Goal: Information Seeking & Learning: Learn about a topic

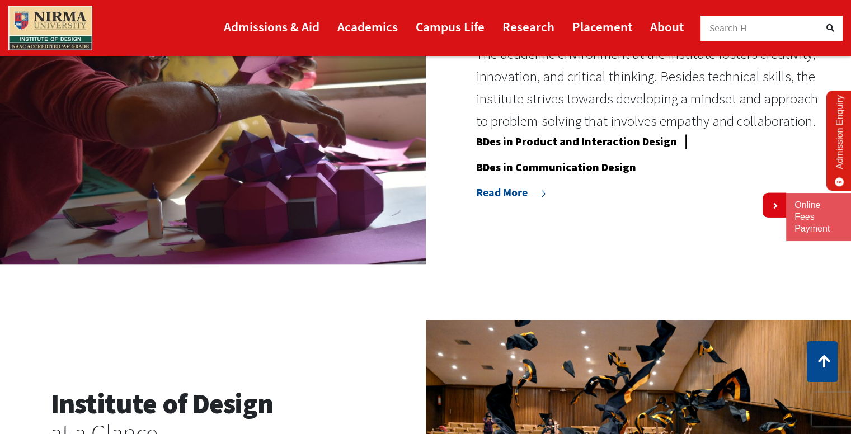
scroll to position [1007, 0]
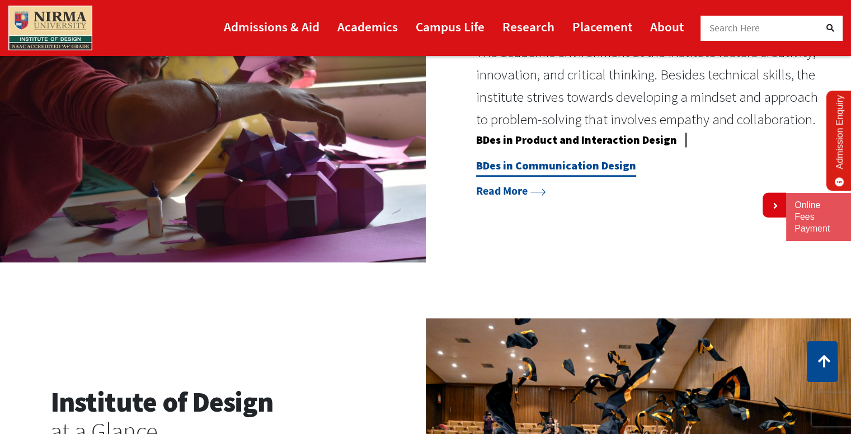
click at [556, 166] on link "BDes in Communication Design" at bounding box center [556, 167] width 160 height 18
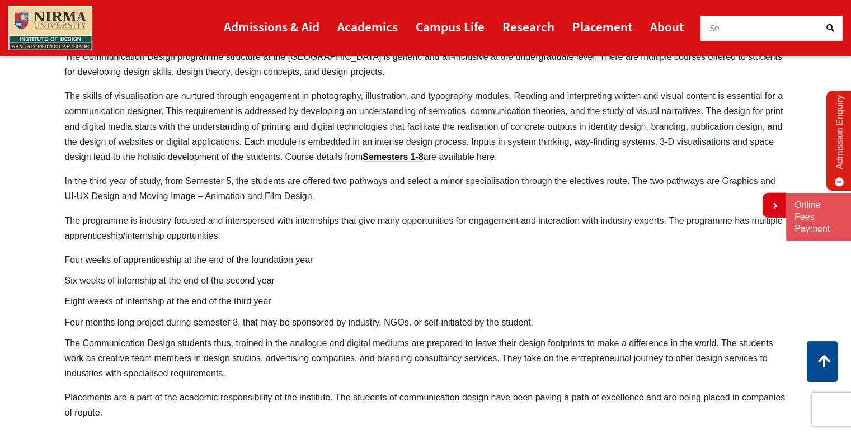
scroll to position [689, 0]
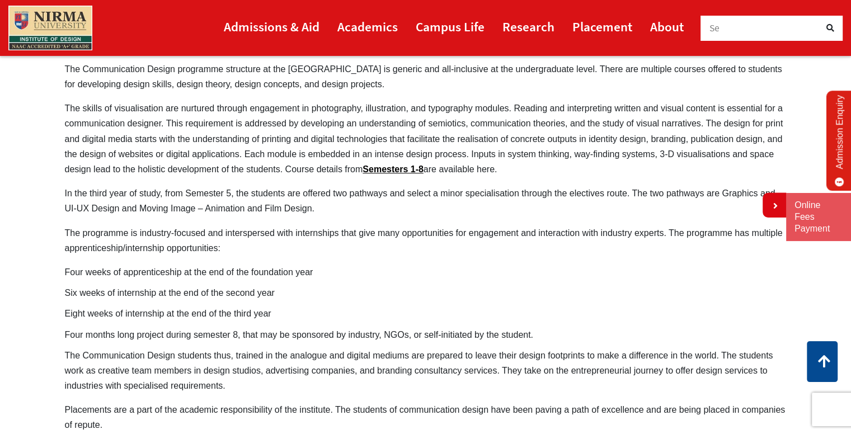
click at [396, 146] on p "The skills of visualisation are nurtured through engagement in photography, ill…" at bounding box center [425, 139] width 721 height 76
click at [403, 164] on link "Semesters 1-8" at bounding box center [392, 169] width 61 height 10
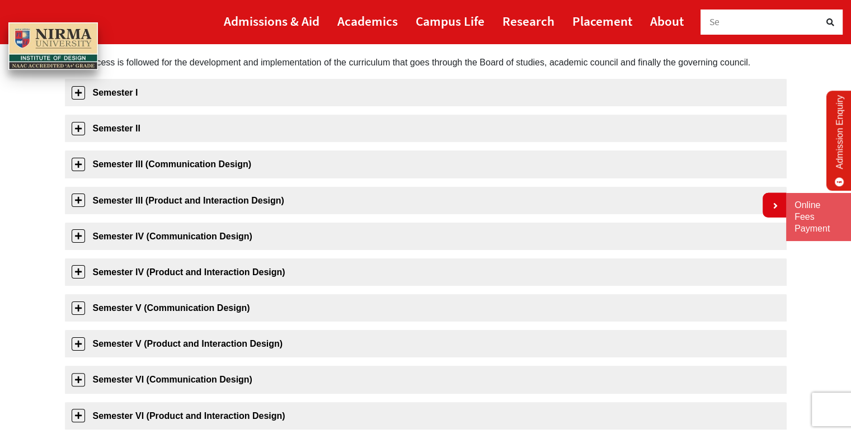
scroll to position [168, 0]
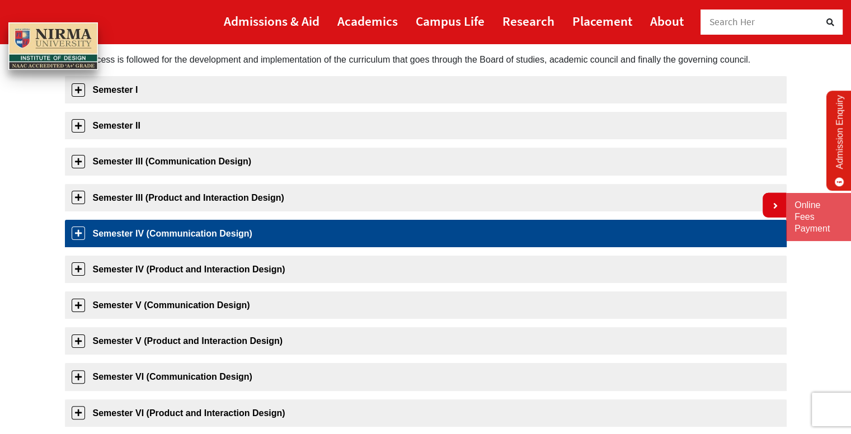
click at [75, 231] on link "Semester IV (Communication Design)" at bounding box center [425, 233] width 721 height 27
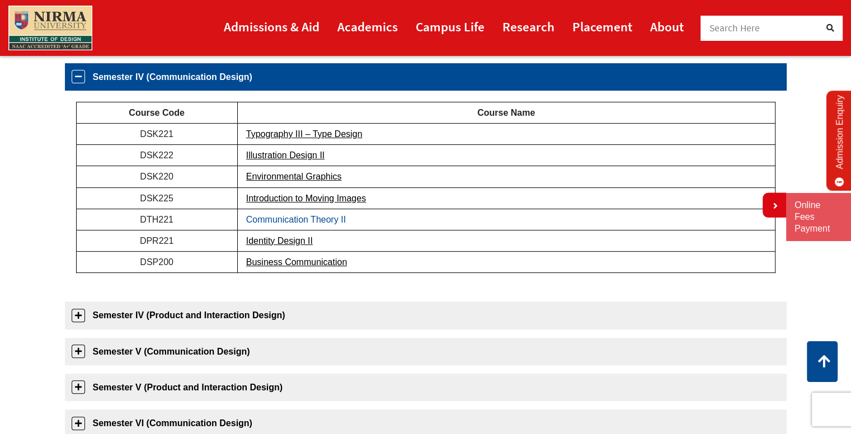
scroll to position [320, 0]
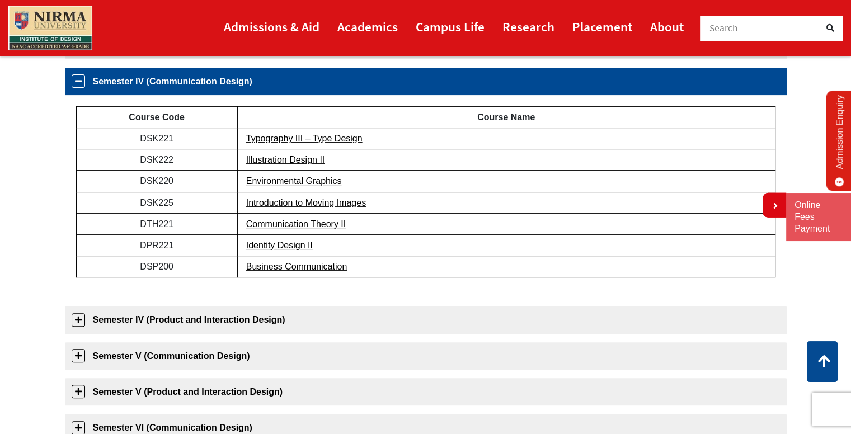
click at [312, 229] on td "Communication Theory II" at bounding box center [505, 223] width 537 height 21
click at [316, 227] on link "Communication Theory II" at bounding box center [296, 224] width 100 height 10
